Goal: Task Accomplishment & Management: Manage account settings

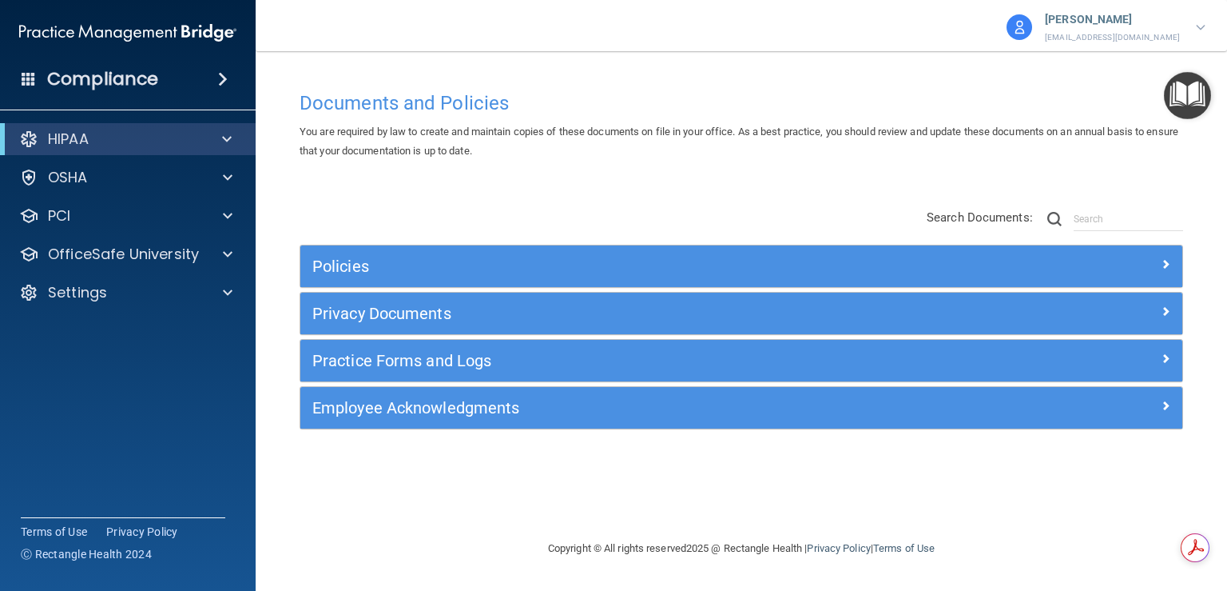
click at [1121, 25] on p "[PERSON_NAME]" at bounding box center [1112, 20] width 135 height 21
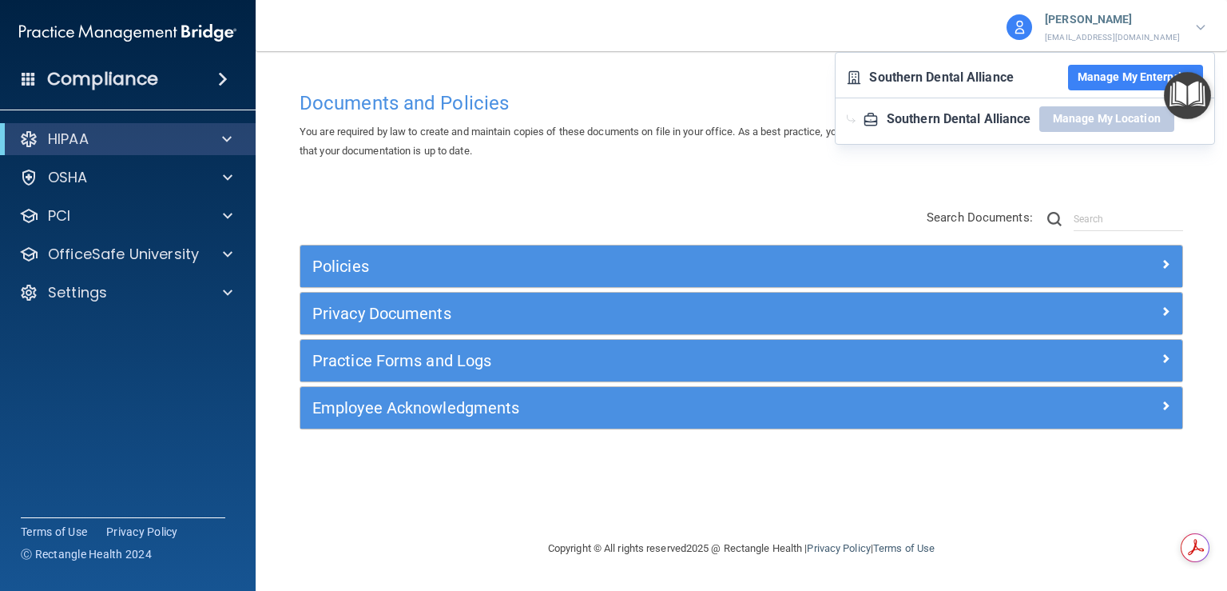
click at [1103, 86] on button "Manage My Enterprise" at bounding box center [1135, 78] width 135 height 26
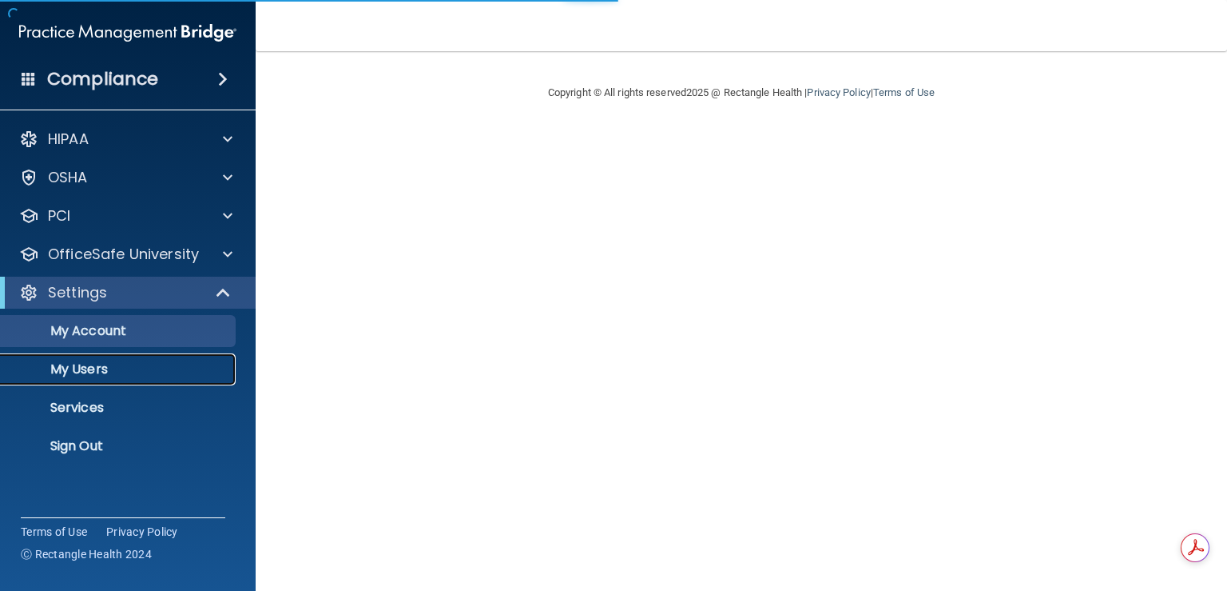
click at [90, 375] on p "My Users" at bounding box center [119, 369] width 218 height 16
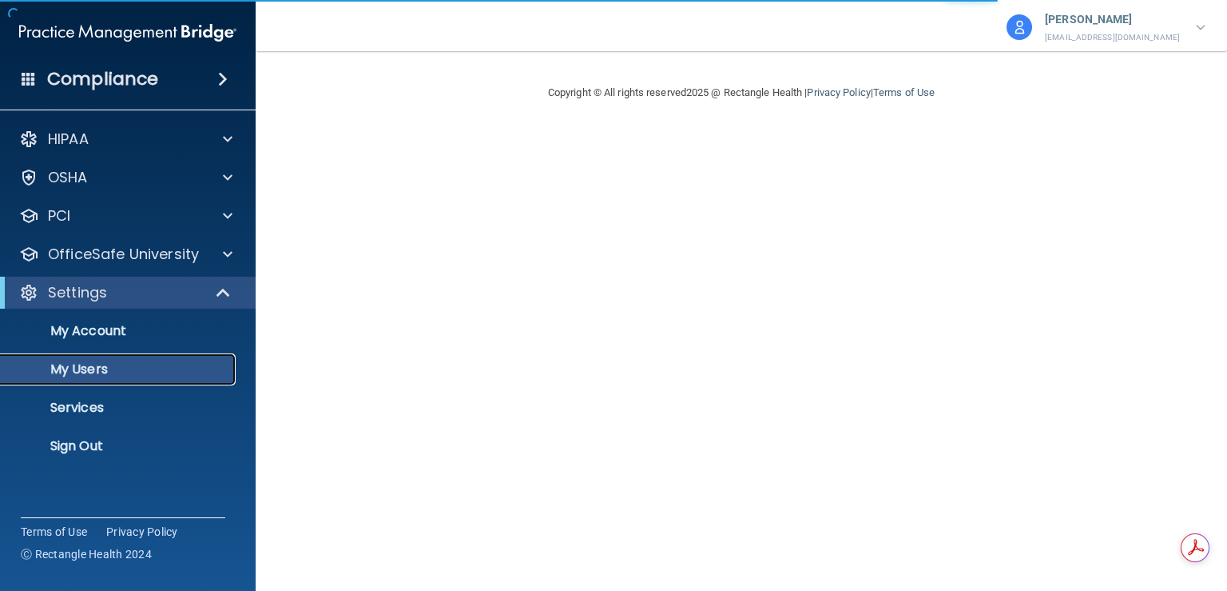
select select "20"
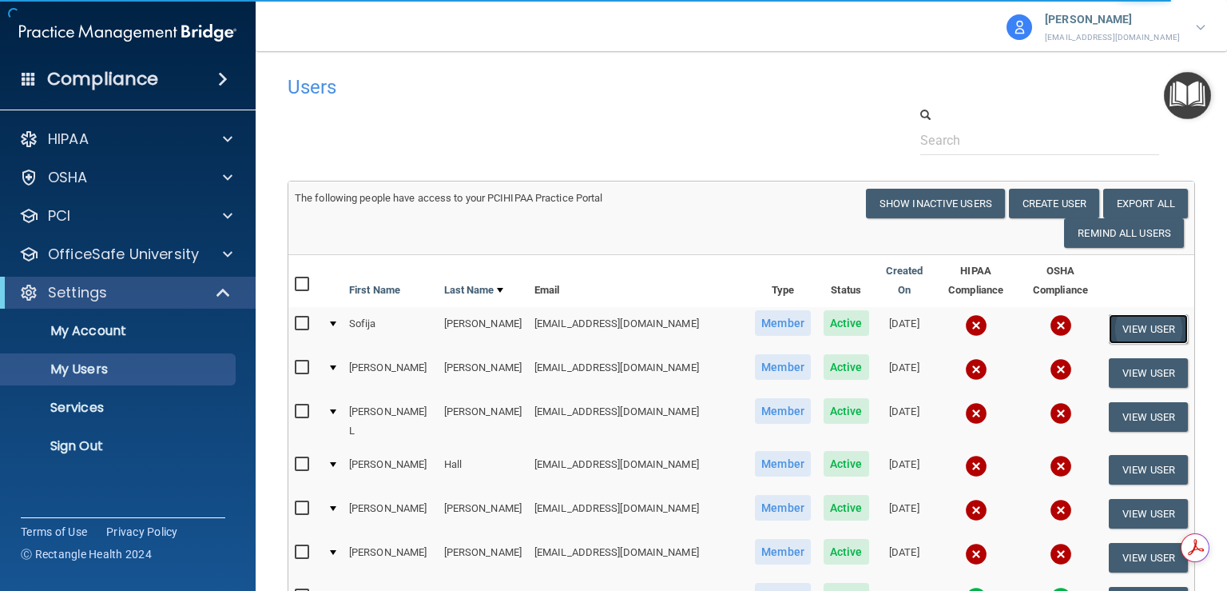
click at [1144, 314] on button "View User" at bounding box center [1148, 329] width 79 height 30
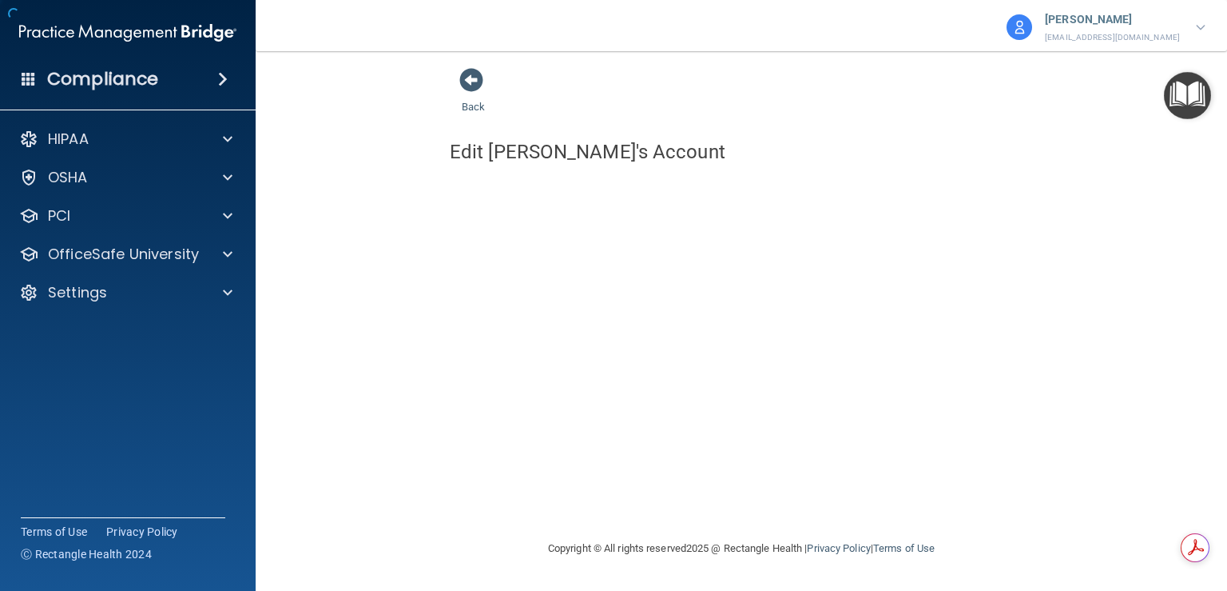
select select "practice_member"
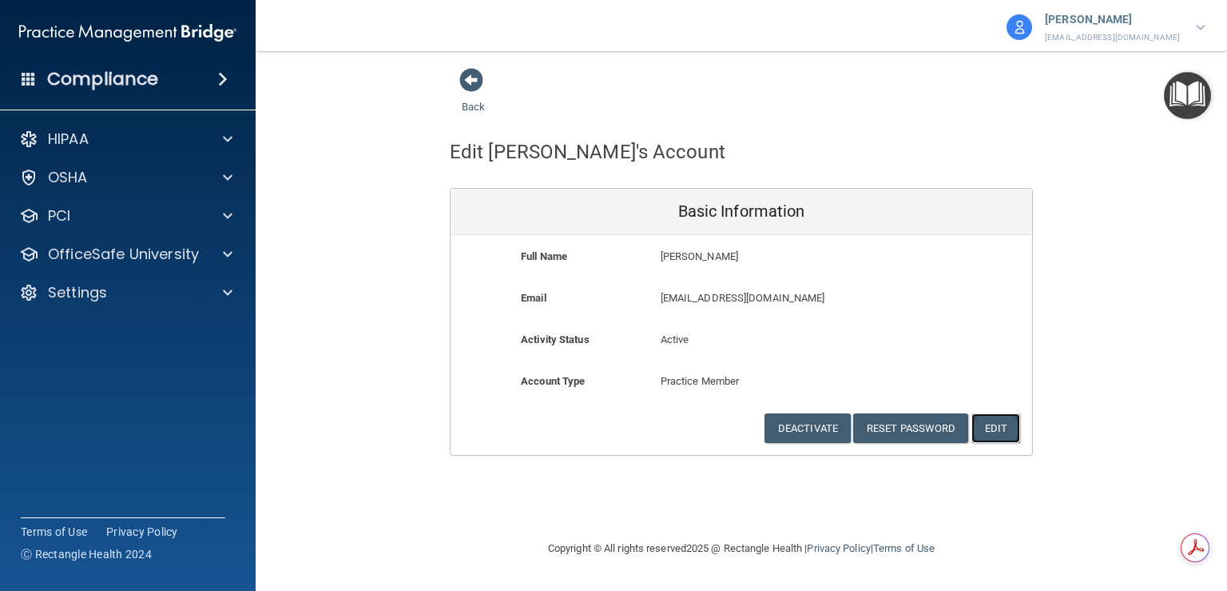
click at [994, 436] on button "Edit" at bounding box center [996, 428] width 49 height 30
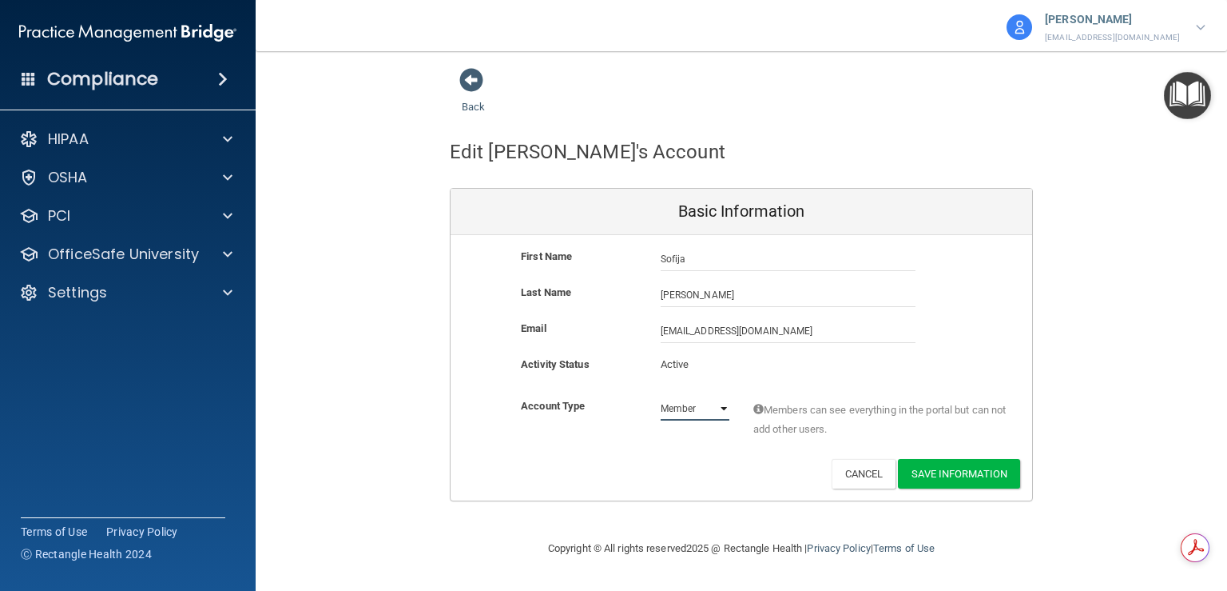
click at [703, 415] on select "Admin Member" at bounding box center [695, 408] width 69 height 24
